Goal: Task Accomplishment & Management: Use online tool/utility

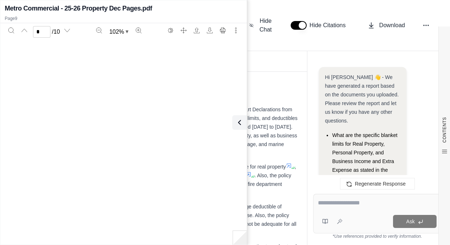
scroll to position [2343, 0]
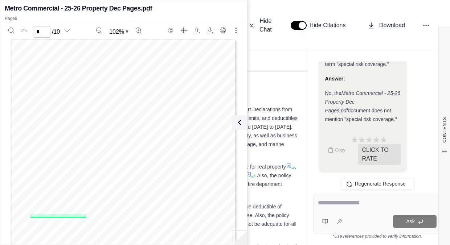
drag, startPoint x: 239, startPoint y: 125, endPoint x: 192, endPoint y: 93, distance: 56.0
click at [239, 125] on icon at bounding box center [239, 122] width 9 height 9
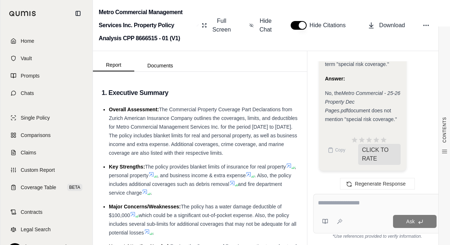
scroll to position [4942, 0]
click at [22, 45] on link "Home" at bounding box center [47, 41] width 84 height 16
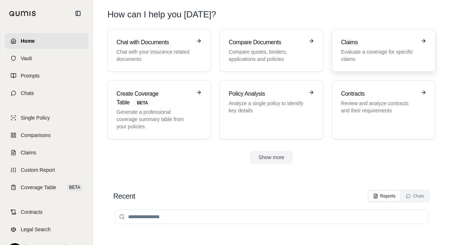
click at [344, 47] on div "Claims Evaluate a coverage for specific claims" at bounding box center [378, 50] width 75 height 25
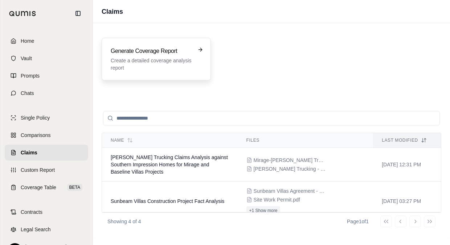
click at [177, 66] on p "Create a detailed coverage analysis report" at bounding box center [151, 64] width 81 height 15
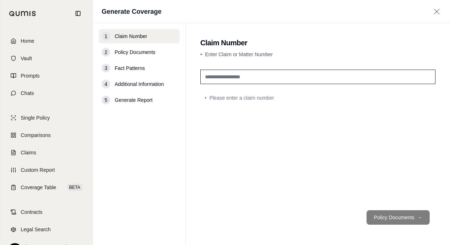
click at [239, 75] on input "text" at bounding box center [317, 77] width 235 height 15
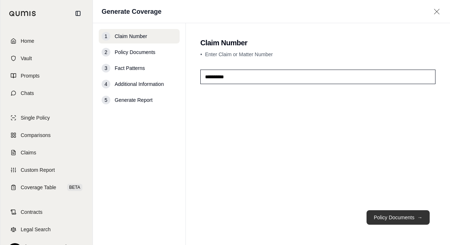
type input "**********"
click at [388, 217] on button "Policy Documents →" at bounding box center [398, 218] width 63 height 15
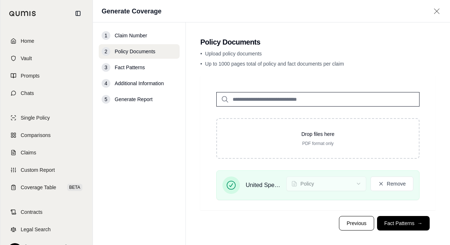
click at [395, 226] on button "Fact Patterns →" at bounding box center [403, 223] width 53 height 15
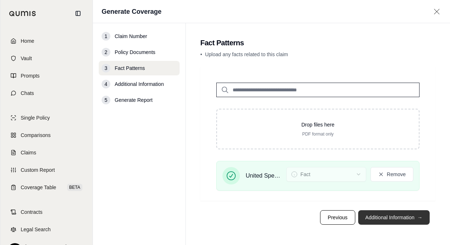
click at [378, 220] on button "Additional Information →" at bounding box center [394, 218] width 72 height 15
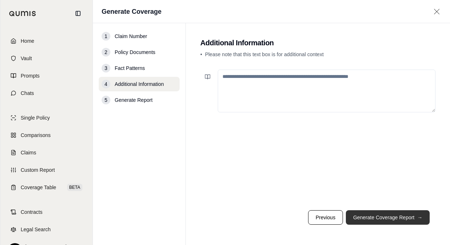
click at [374, 222] on button "Generate Coverage Report →" at bounding box center [388, 218] width 84 height 15
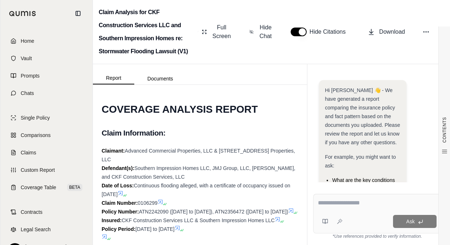
scroll to position [217, 0]
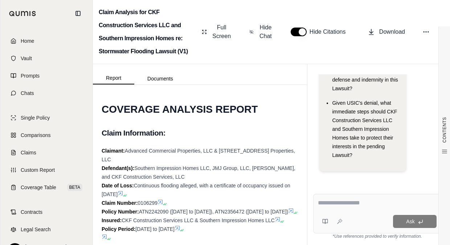
click at [341, 210] on div "Ask" at bounding box center [377, 214] width 128 height 40
type textarea "**********"
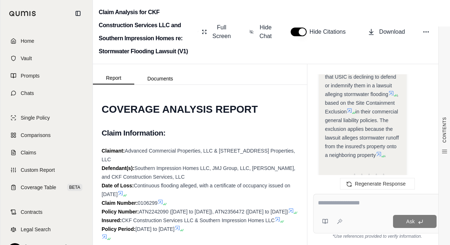
scroll to position [1089, 0]
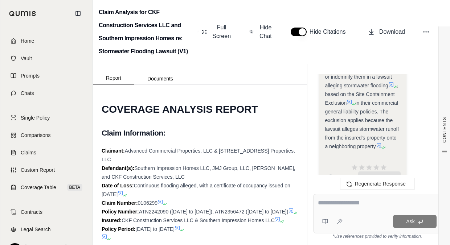
click at [350, 101] on icon at bounding box center [350, 102] width 6 height 6
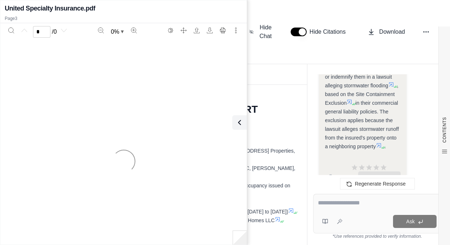
scroll to position [1125, 0]
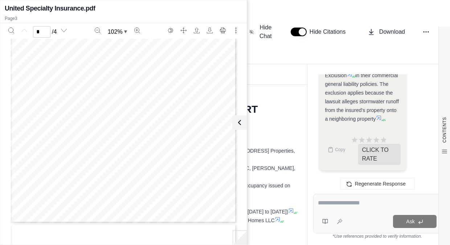
type input "*"
click at [345, 211] on div "Ask" at bounding box center [377, 214] width 128 height 40
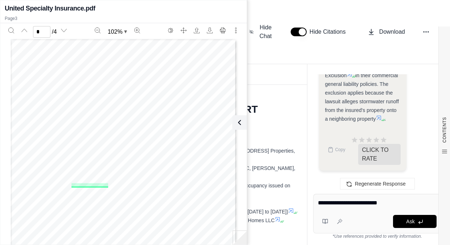
type textarea "**********"
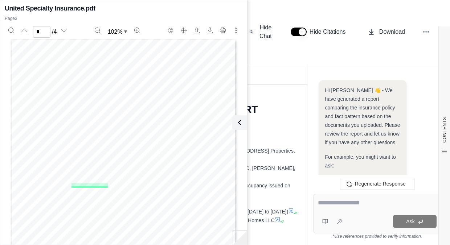
scroll to position [1527, 0]
